Goal: Transaction & Acquisition: Purchase product/service

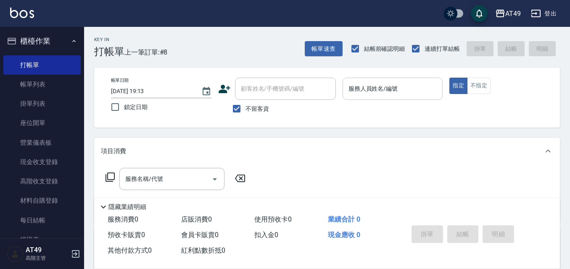
click at [365, 89] on input "服務人員姓名/編號" at bounding box center [392, 88] width 93 height 15
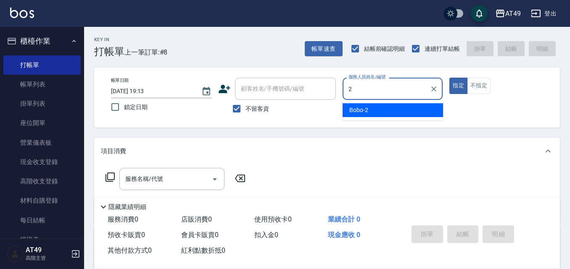
type input "2"
type button "true"
type input "Bobo-2"
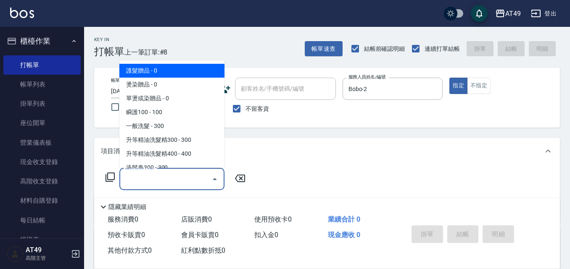
click at [165, 181] on input "服務名稱/代號" at bounding box center [165, 179] width 85 height 15
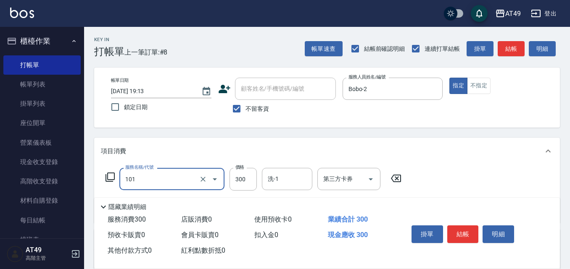
type input "一般洗髮(101)"
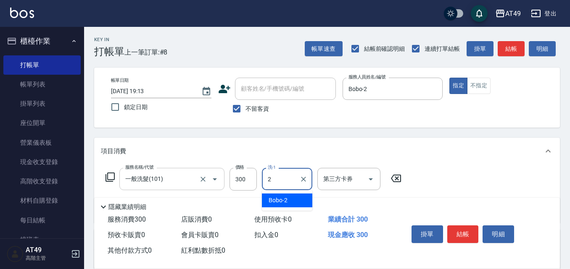
type input "Bobo-2"
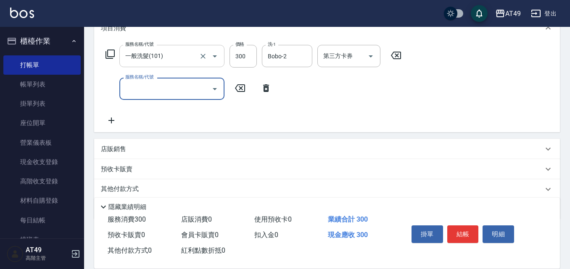
scroll to position [126, 0]
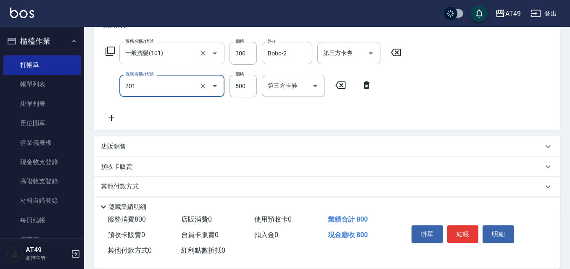
type input "精緻剪髮(201)"
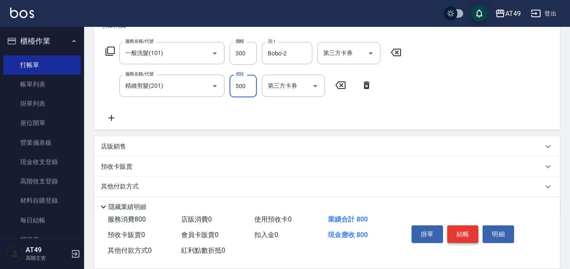
click at [457, 226] on button "結帳" at bounding box center [462, 235] width 31 height 18
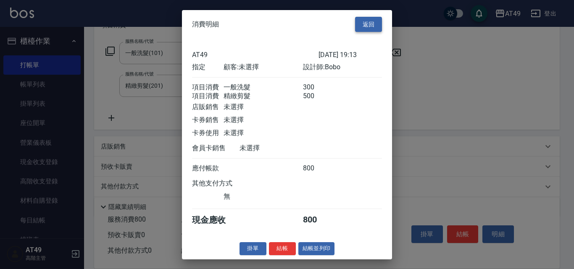
click at [367, 18] on button "返回" at bounding box center [368, 24] width 27 height 16
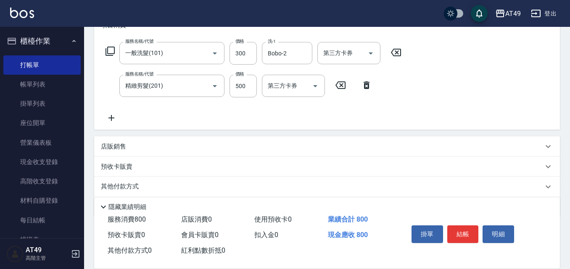
scroll to position [0, 0]
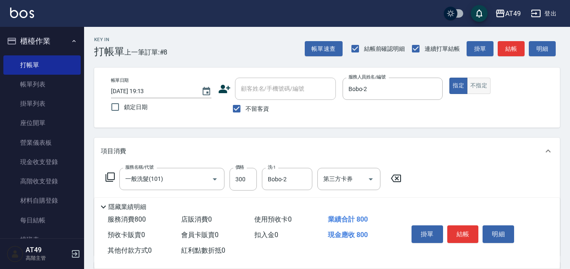
click at [478, 82] on button "不指定" at bounding box center [479, 86] width 24 height 16
click at [467, 226] on button "結帳" at bounding box center [462, 235] width 31 height 18
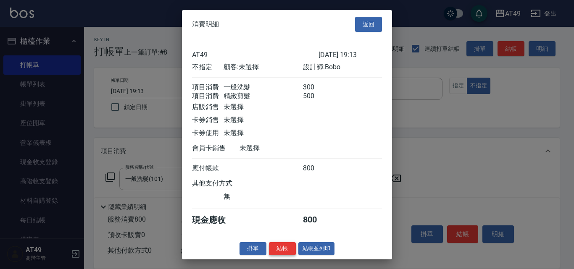
click at [274, 255] on button "結帳" at bounding box center [282, 248] width 27 height 13
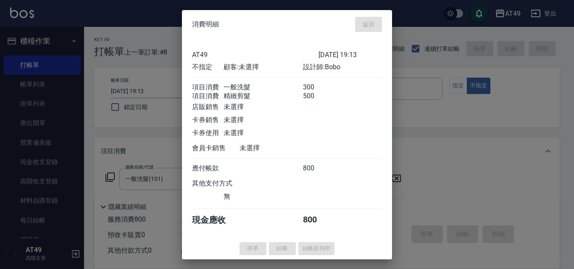
type input "[DATE] 20:54"
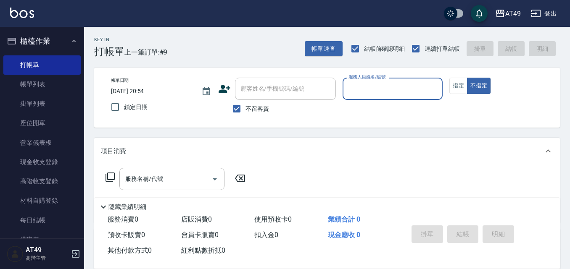
click at [456, 94] on div "帳單日期 [DATE] 20:54 鎖定日期 顧客姓名/手機號碼/編號 顧客姓名/手機號碼/編號 不留客資 服務人員姓名/編號 服務人員姓名/編號 指定 不指定" at bounding box center [326, 98] width 445 height 40
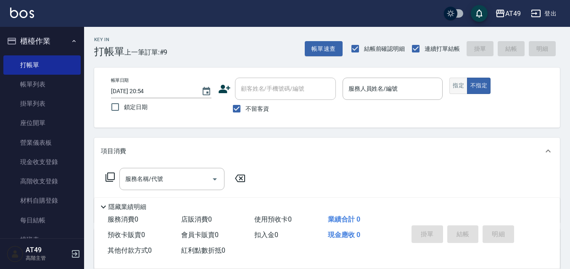
click at [459, 88] on button "指定" at bounding box center [458, 86] width 18 height 16
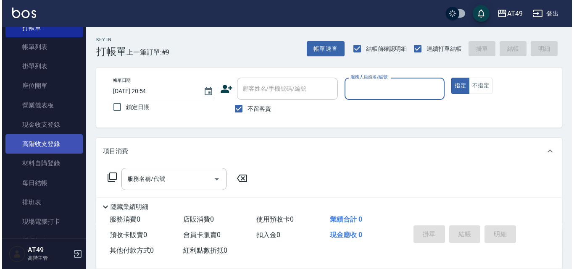
scroll to position [84, 0]
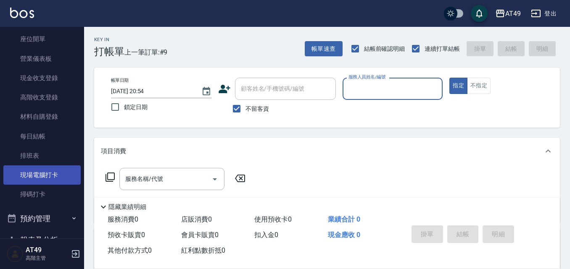
click at [44, 176] on link "現場電腦打卡" at bounding box center [41, 174] width 77 height 19
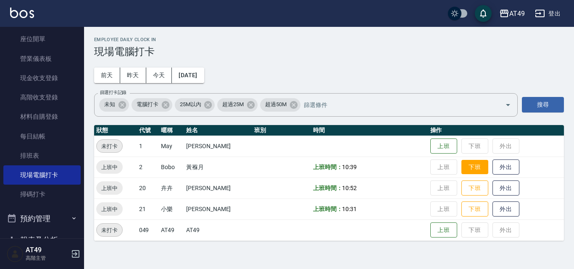
click at [472, 166] on button "下班" at bounding box center [474, 167] width 27 height 15
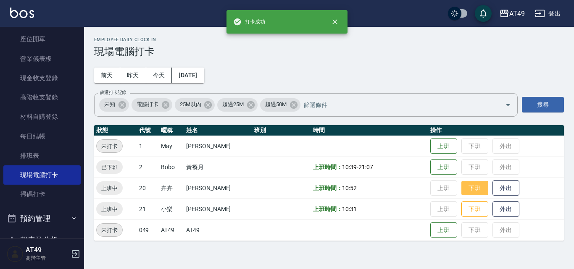
click at [474, 189] on button "下班" at bounding box center [474, 188] width 27 height 15
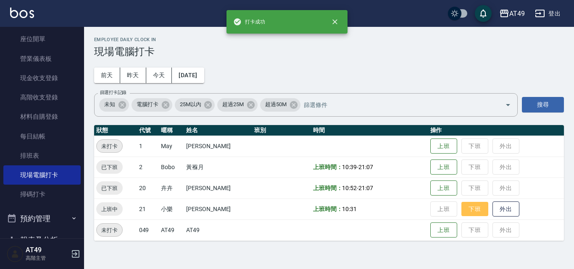
click at [475, 211] on button "下班" at bounding box center [474, 209] width 27 height 15
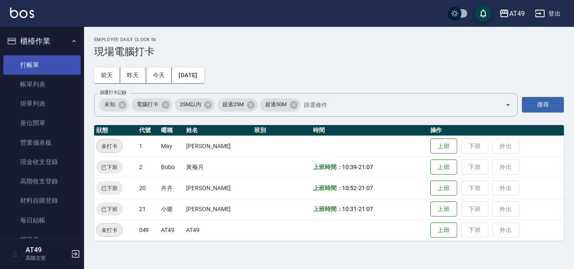
click at [45, 67] on link "打帳單" at bounding box center [41, 64] width 77 height 19
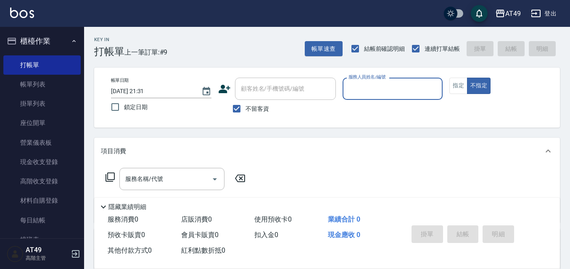
click at [401, 84] on input "服務人員姓名/編號" at bounding box center [392, 88] width 93 height 15
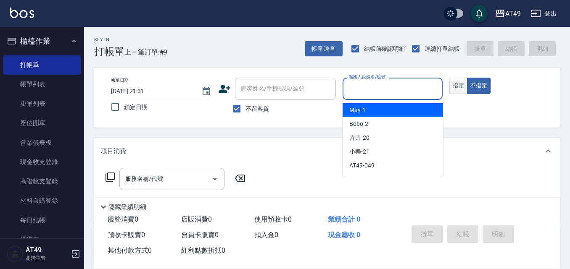
click at [454, 89] on button "指定" at bounding box center [458, 86] width 18 height 16
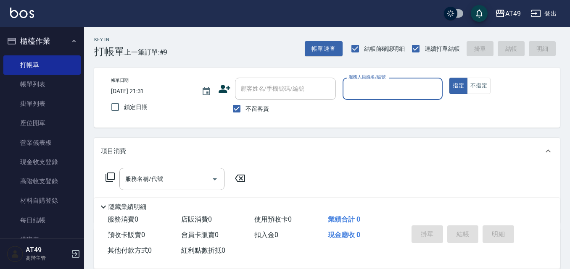
click at [390, 92] on input "服務人員姓名/編號" at bounding box center [392, 88] width 93 height 15
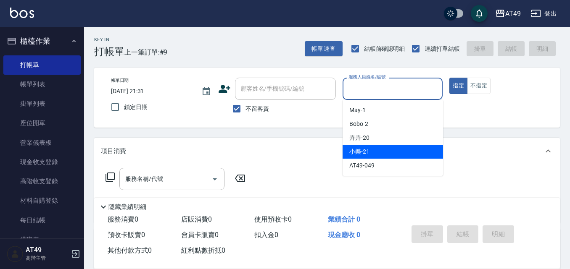
click at [363, 150] on span "小樂 -21" at bounding box center [359, 151] width 20 height 9
type input "小樂-21"
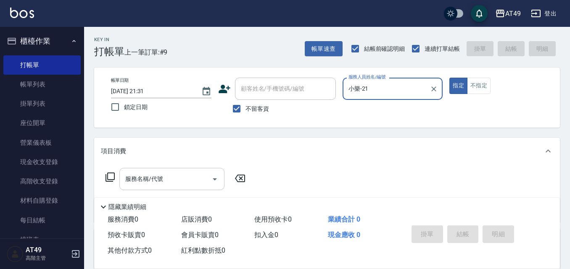
click at [215, 177] on icon "Open" at bounding box center [215, 179] width 10 height 10
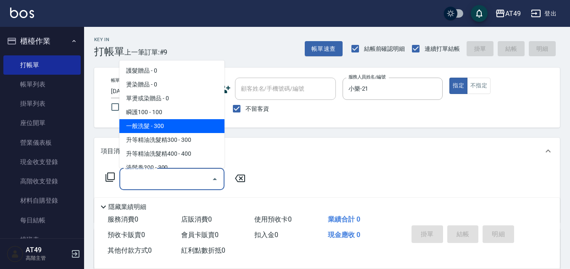
click at [168, 122] on span "一般洗髮 - 300" at bounding box center [171, 126] width 105 height 14
type input "一般洗髮(101)"
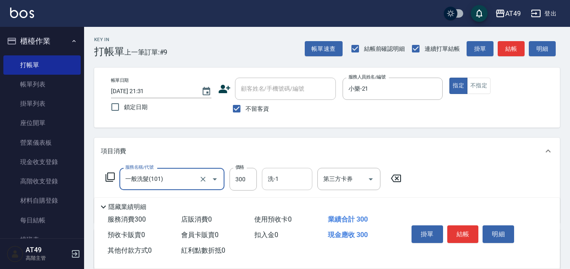
click at [302, 173] on input "洗-1" at bounding box center [286, 179] width 43 height 15
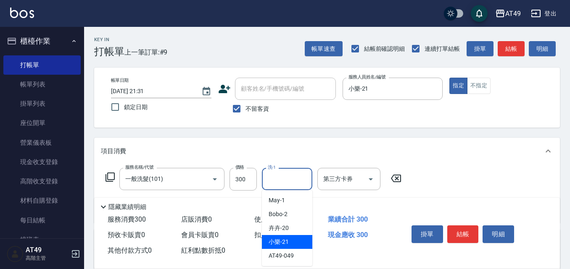
click at [289, 244] on div "小樂 -21" at bounding box center [287, 242] width 50 height 14
type input "小樂-21"
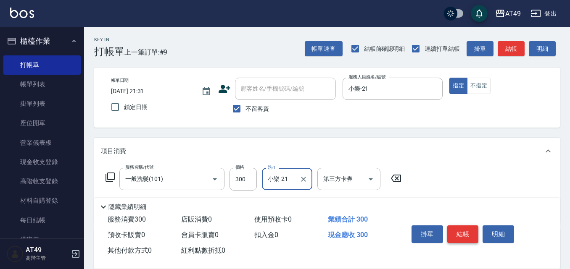
click at [461, 233] on button "結帳" at bounding box center [462, 235] width 31 height 18
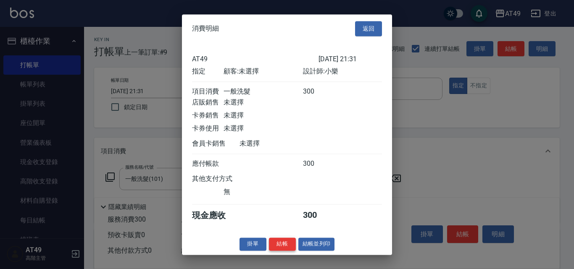
click at [286, 250] on button "結帳" at bounding box center [282, 244] width 27 height 13
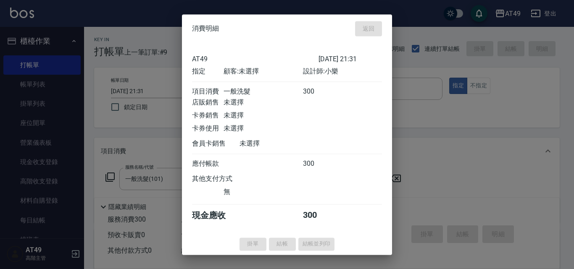
type input "[DATE] 21:32"
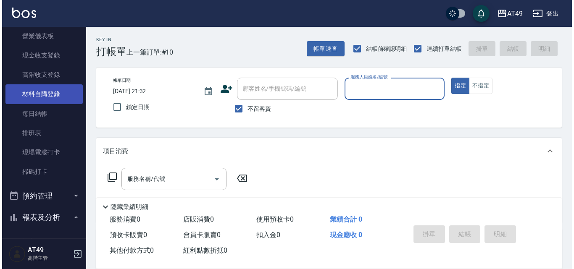
scroll to position [126, 0]
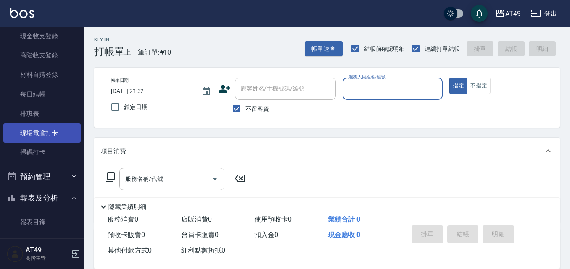
click at [44, 132] on link "現場電腦打卡" at bounding box center [41, 132] width 77 height 19
